Goal: Task Accomplishment & Management: Complete application form

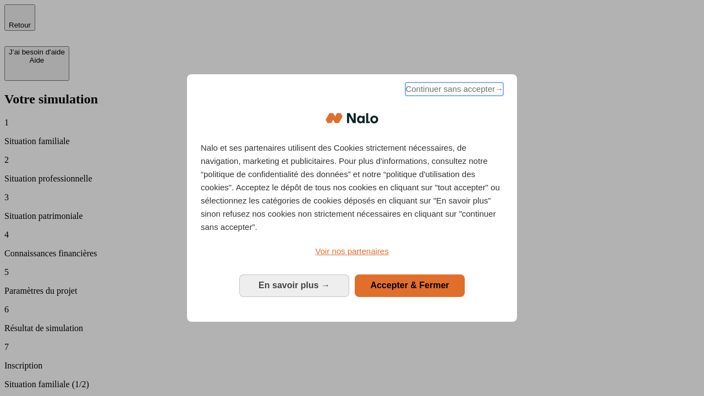
click at [453, 91] on span "Continuer sans accepter →" at bounding box center [454, 88] width 98 height 13
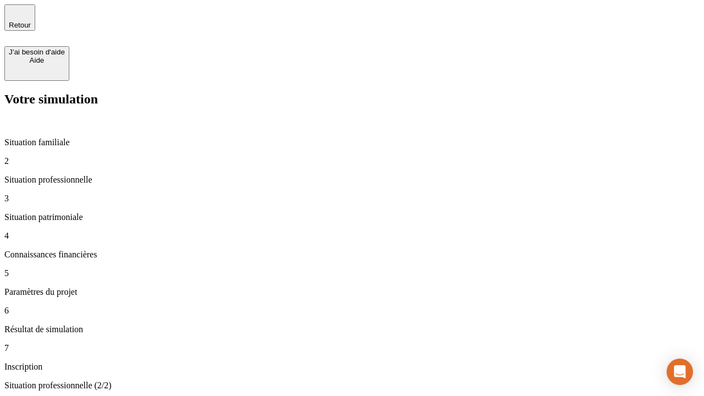
type input "30 000"
type input "40 000"
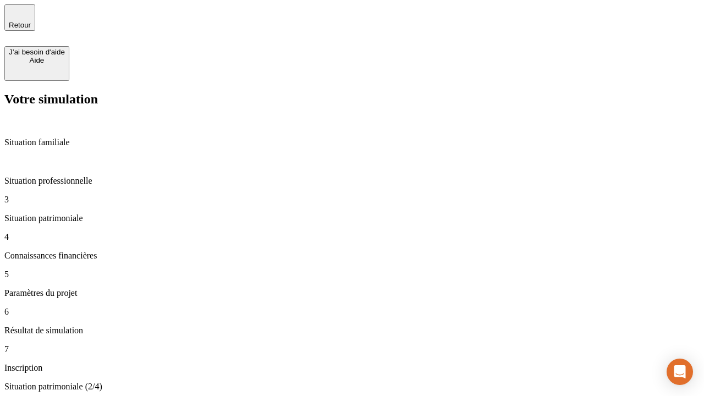
type input "1 100"
type input "20"
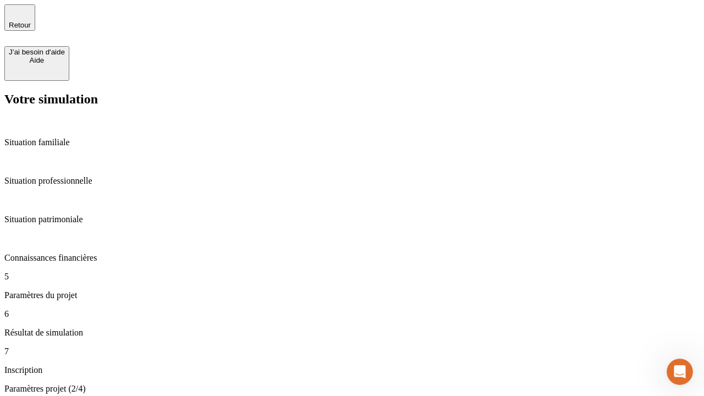
type input "40"
type input "50 000"
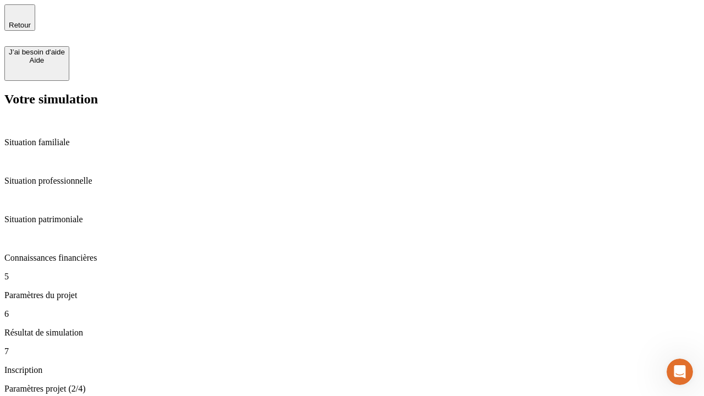
type input "640"
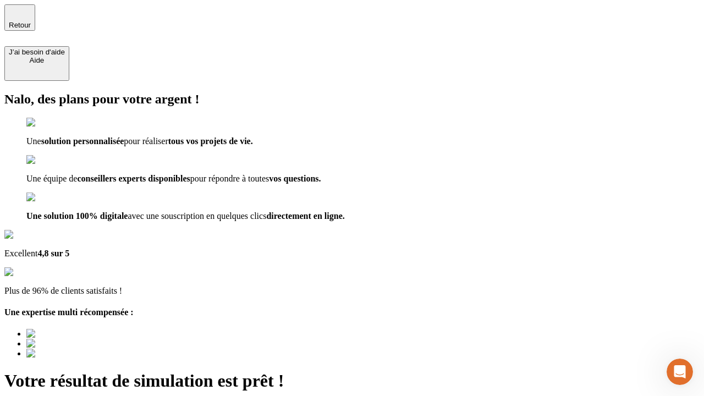
type input "[EMAIL_ADDRESS][DOMAIN_NAME]"
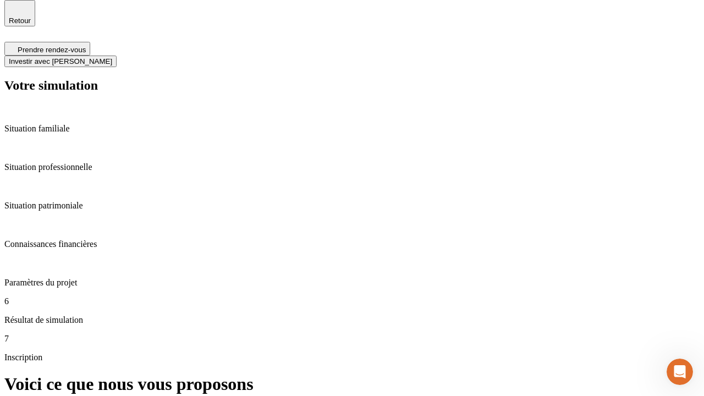
click at [112, 57] on span "Investir avec [PERSON_NAME]" at bounding box center [60, 61] width 103 height 8
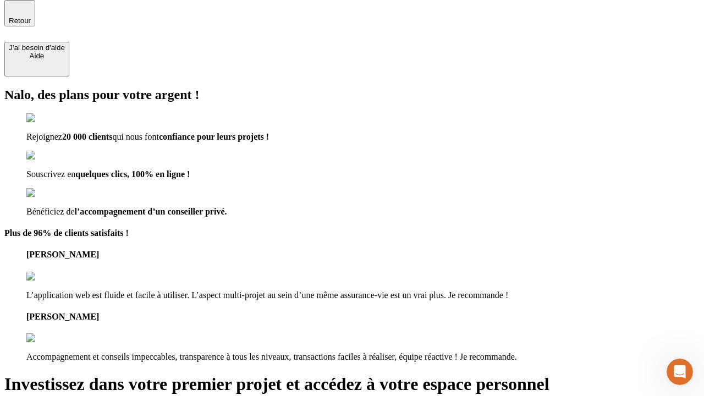
scroll to position [3, 0]
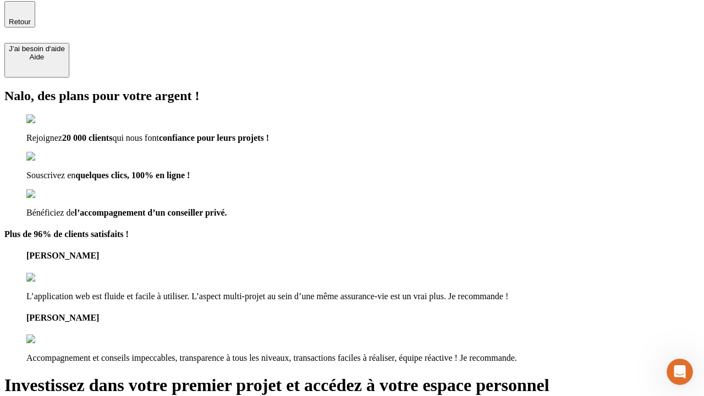
type input "[PERSON_NAME][EMAIL_ADDRESS][DOMAIN_NAME]"
